Goal: Task Accomplishment & Management: Manage account settings

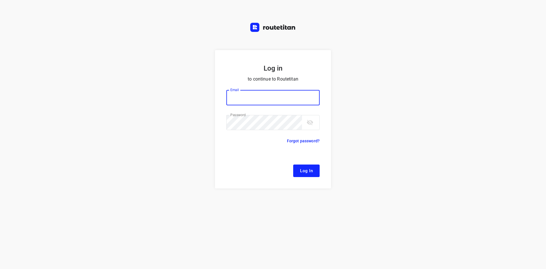
type input "[EMAIL_ADDRESS][DOMAIN_NAME]"
click at [307, 171] on span "Log In" at bounding box center [306, 170] width 13 height 7
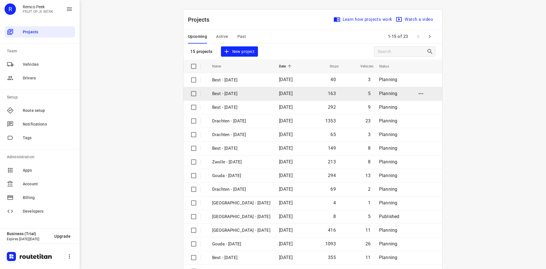
scroll to position [19, 0]
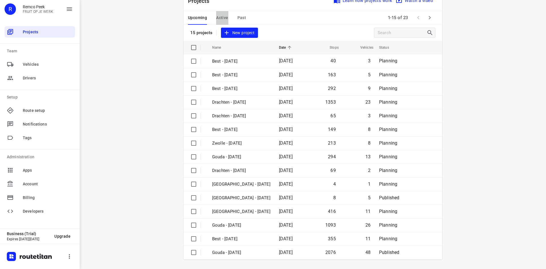
click at [217, 15] on span "Active" at bounding box center [222, 17] width 12 height 7
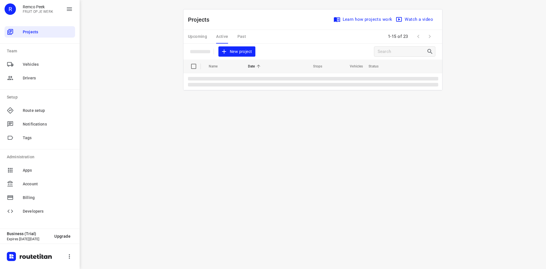
scroll to position [0, 0]
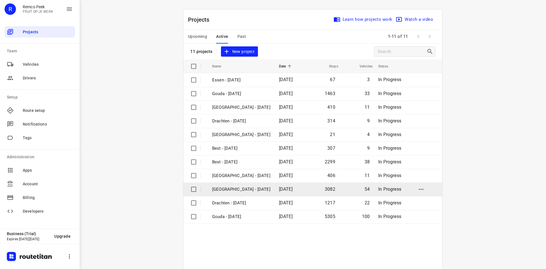
click at [238, 190] on p "[GEOGRAPHIC_DATA] - [DATE]" at bounding box center [241, 189] width 58 height 7
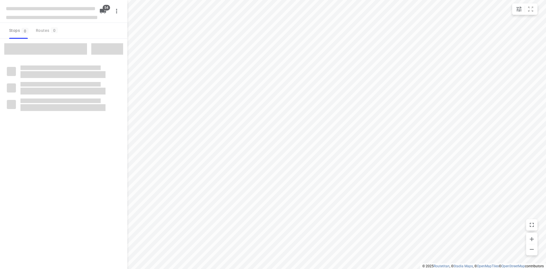
checkbox input "true"
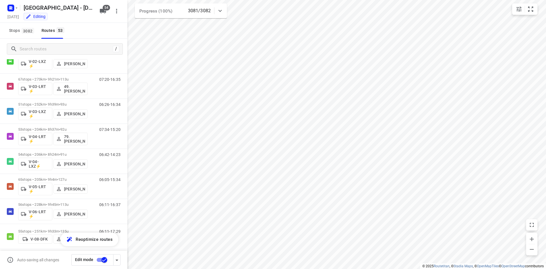
scroll to position [206, 0]
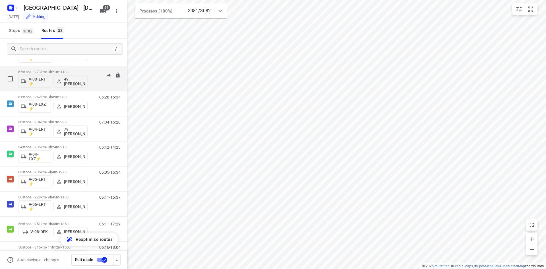
click at [99, 86] on div "07:20-16:35" at bounding box center [106, 80] width 28 height 21
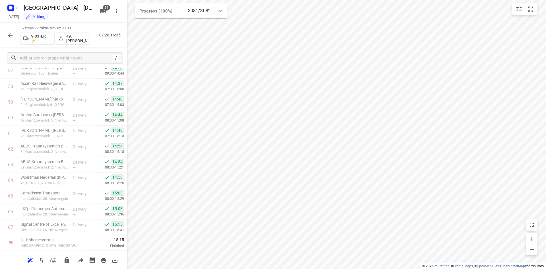
scroll to position [0, 0]
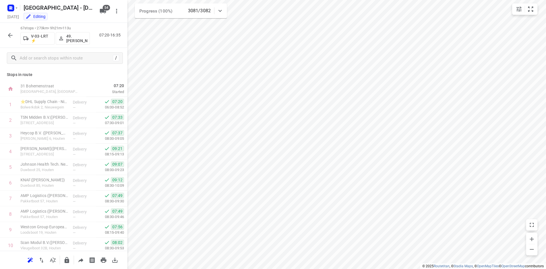
click at [7, 34] on icon "button" at bounding box center [10, 35] width 7 height 7
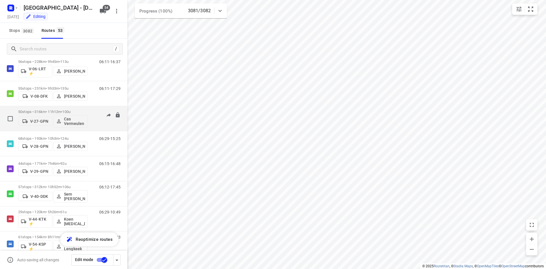
scroll to position [426, 0]
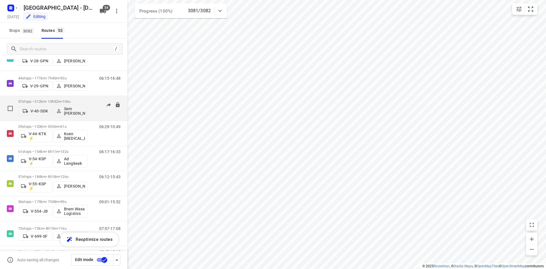
click at [94, 115] on div "06:12-17:45" at bounding box center [106, 109] width 28 height 21
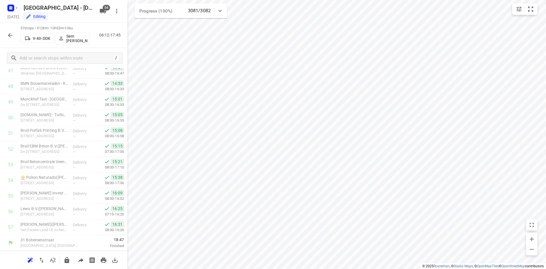
scroll to position [0, 0]
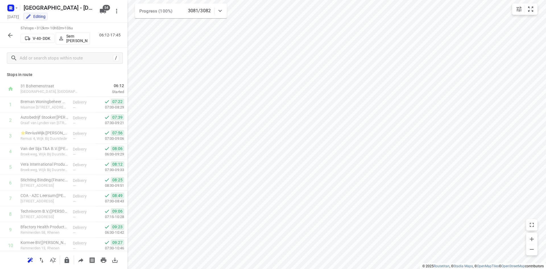
click at [7, 36] on icon "button" at bounding box center [10, 35] width 7 height 7
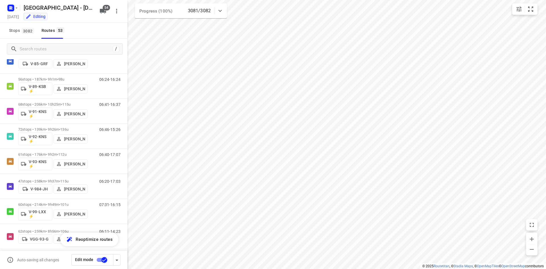
scroll to position [758, 0]
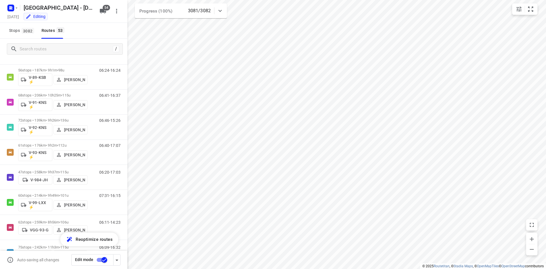
click at [217, 10] on icon at bounding box center [220, 10] width 7 height 7
click at [219, 10] on icon at bounding box center [220, 13] width 7 height 7
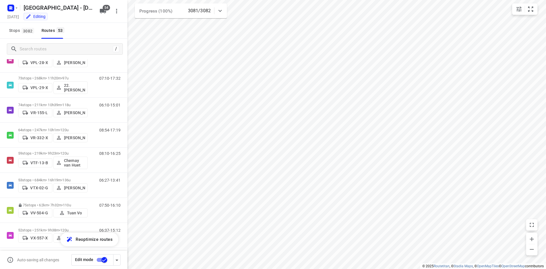
scroll to position [1098, 0]
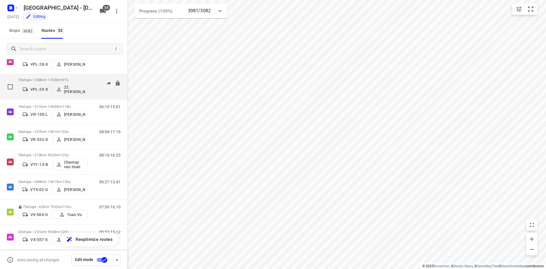
click at [92, 90] on div "07:10-17:32" at bounding box center [106, 88] width 28 height 21
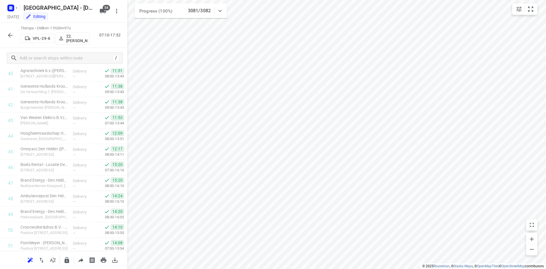
scroll to position [652, 0]
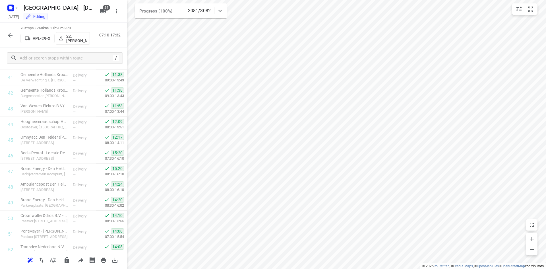
click at [11, 36] on icon "button" at bounding box center [10, 35] width 7 height 7
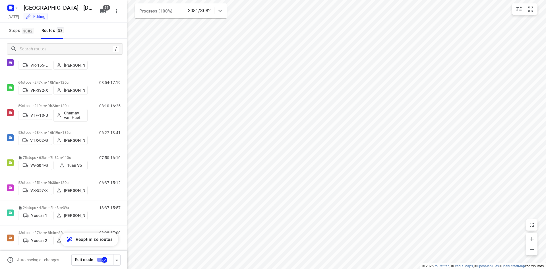
scroll to position [1153, 0]
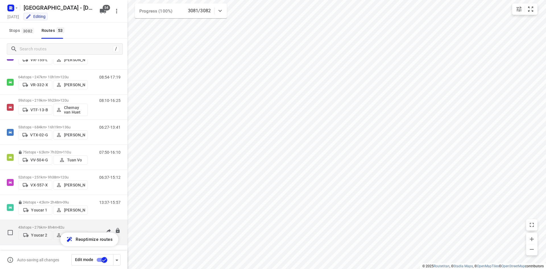
click at [92, 225] on div "08:28-17:00" at bounding box center [106, 233] width 28 height 17
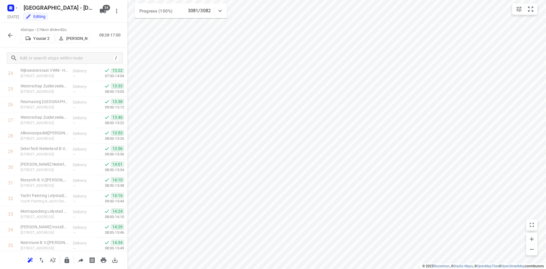
scroll to position [0, 0]
click at [8, 35] on icon "button" at bounding box center [10, 35] width 7 height 7
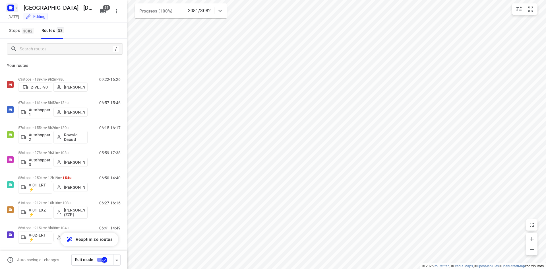
click at [9, 8] on icon "button" at bounding box center [9, 8] width 1 height 1
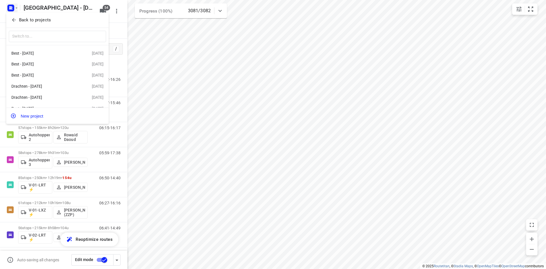
click at [12, 21] on icon "button" at bounding box center [14, 20] width 6 height 6
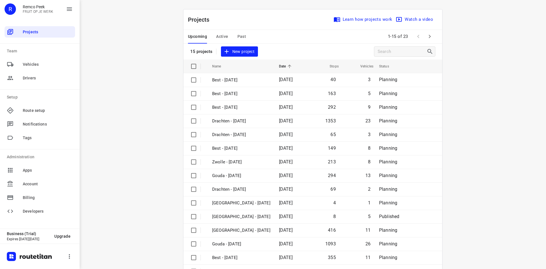
drag, startPoint x: 291, startPoint y: 33, endPoint x: 294, endPoint y: 37, distance: 4.3
click at [292, 33] on div "Upcoming Active Past 1-15 of 23" at bounding box center [312, 37] width 259 height 14
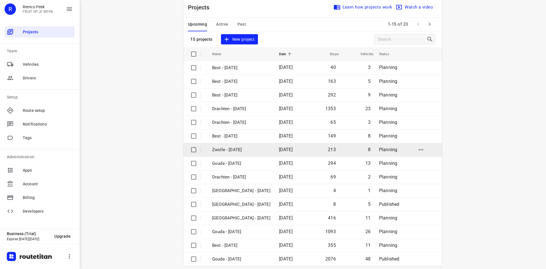
scroll to position [19, 0]
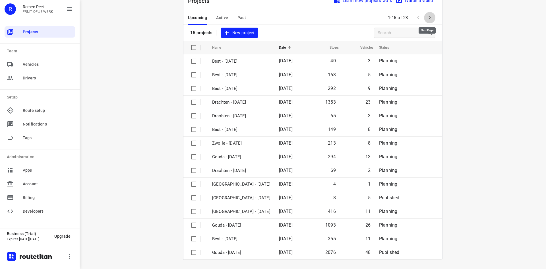
click at [428, 16] on icon "button" at bounding box center [429, 17] width 7 height 7
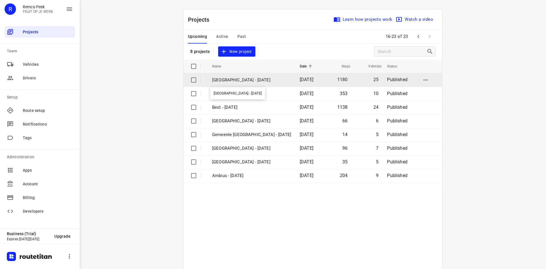
click at [244, 78] on p "[GEOGRAPHIC_DATA] - [DATE]" at bounding box center [251, 80] width 79 height 7
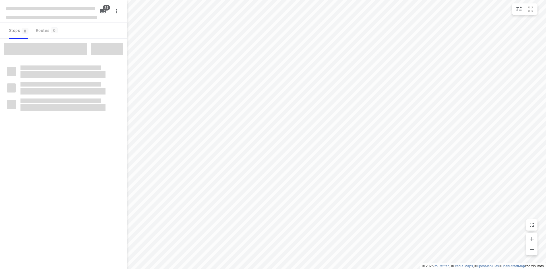
checkbox input "true"
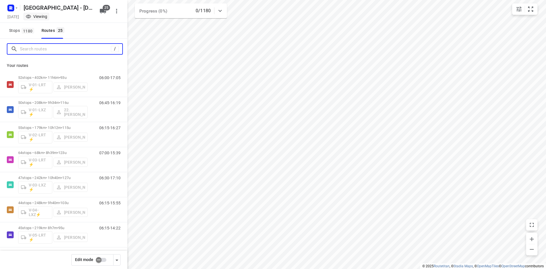
click at [62, 46] on input "Search routes" at bounding box center [65, 49] width 91 height 9
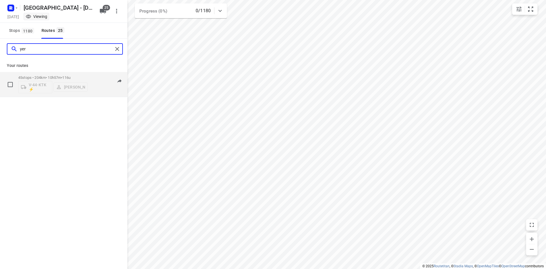
type input "yer"
click at [93, 88] on div "06:15-17:12" at bounding box center [106, 85] width 28 height 21
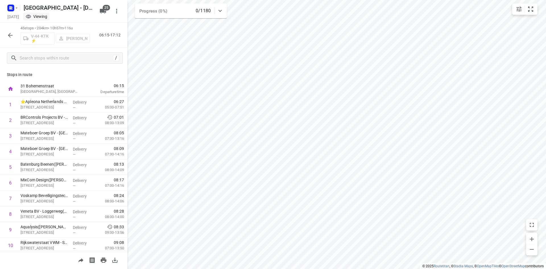
scroll to position [565, 0]
